Goal: Find specific page/section: Find specific page/section

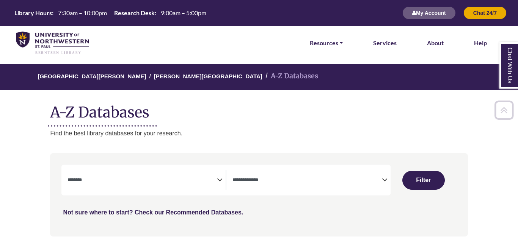
select select "Database Subject Filter"
select select "Database Types Filter"
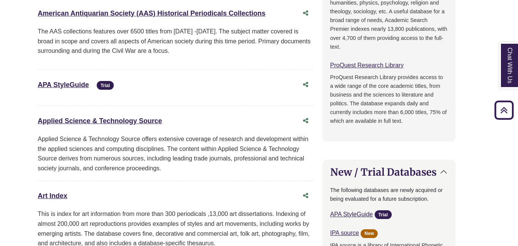
scroll to position [0, 13]
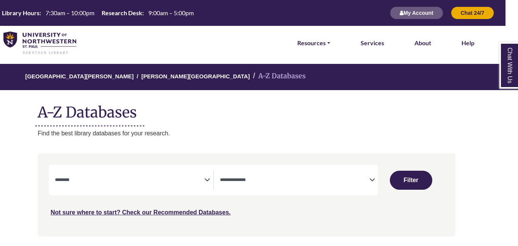
click at [58, 38] on img at bounding box center [39, 42] width 73 height 23
